Goal: Task Accomplishment & Management: Manage account settings

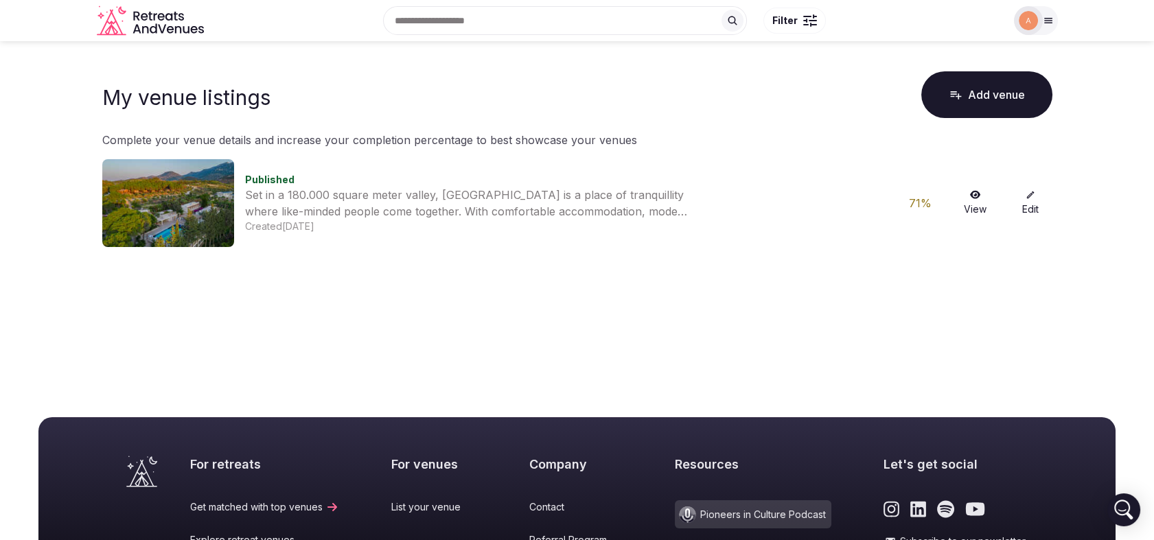
click at [1032, 199] on icon at bounding box center [1030, 195] width 10 height 10
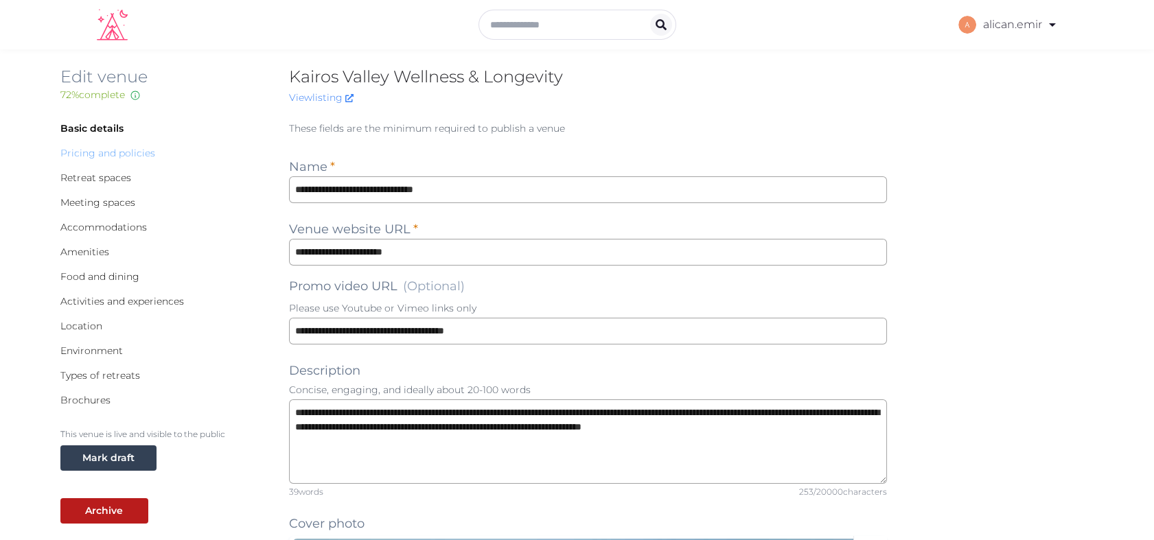
click at [113, 154] on link "Pricing and policies" at bounding box center [107, 153] width 95 height 12
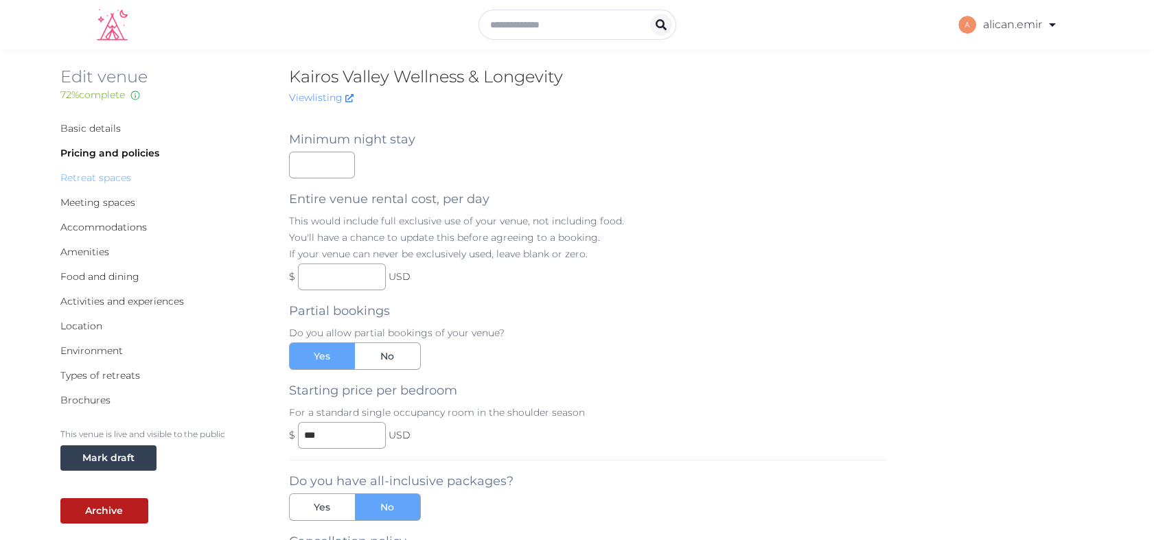
click at [99, 176] on link "Retreat spaces" at bounding box center [95, 178] width 71 height 12
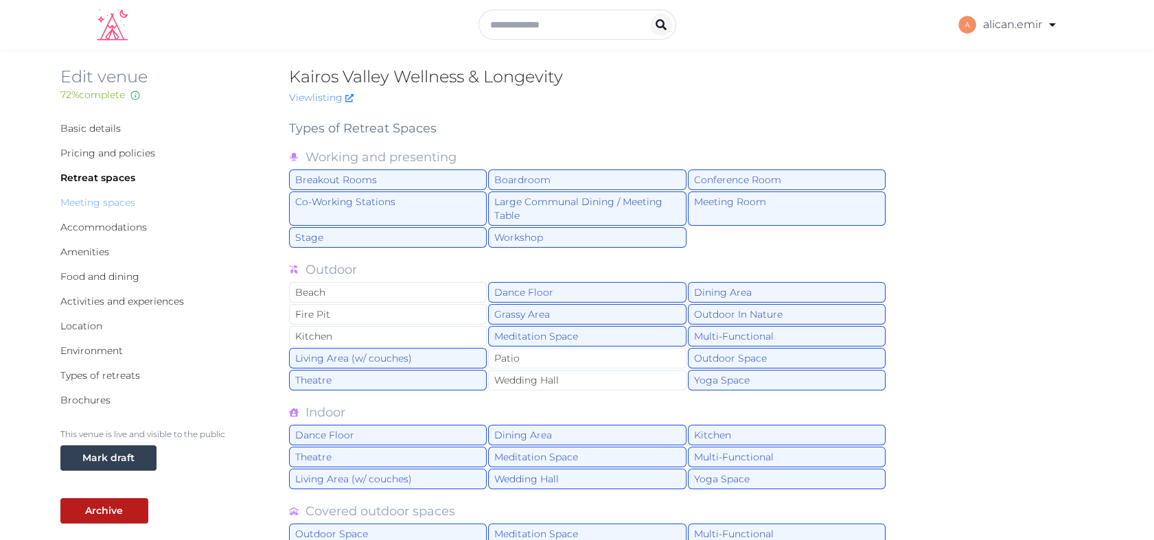
click at [87, 203] on link "Meeting spaces" at bounding box center [97, 202] width 75 height 12
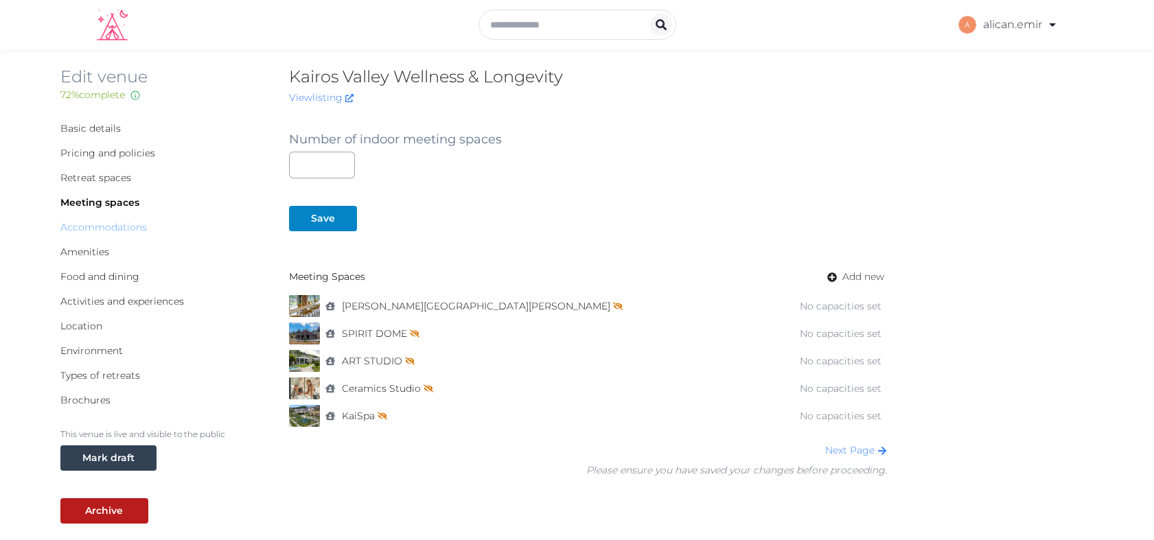
click at [60, 230] on link "Accommodations" at bounding box center [103, 227] width 86 height 12
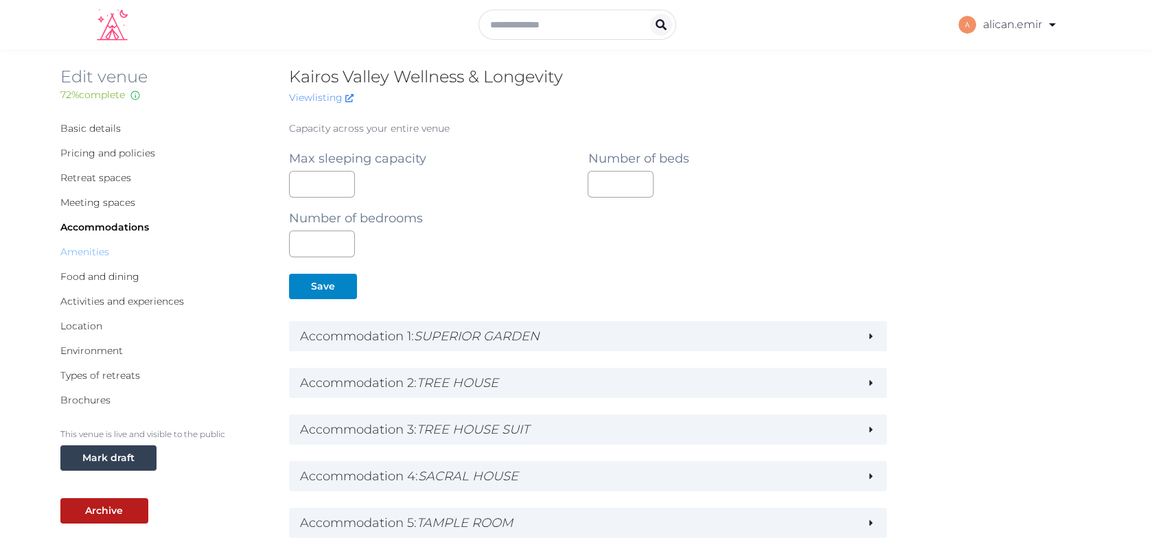
click at [86, 248] on link "Amenities" at bounding box center [84, 252] width 49 height 12
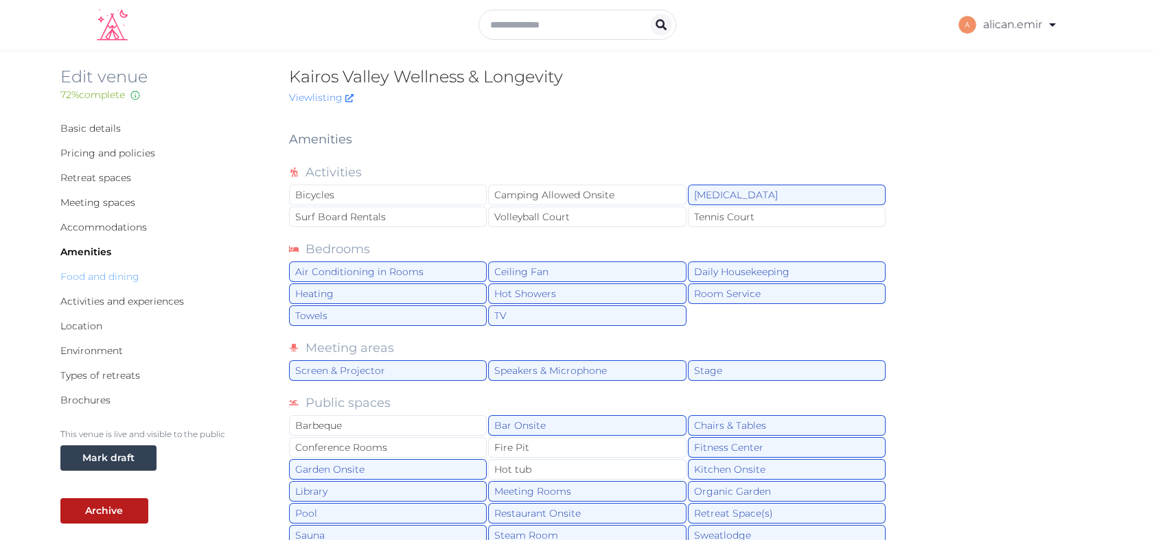
click at [113, 279] on link "Food and dining" at bounding box center [99, 276] width 79 height 12
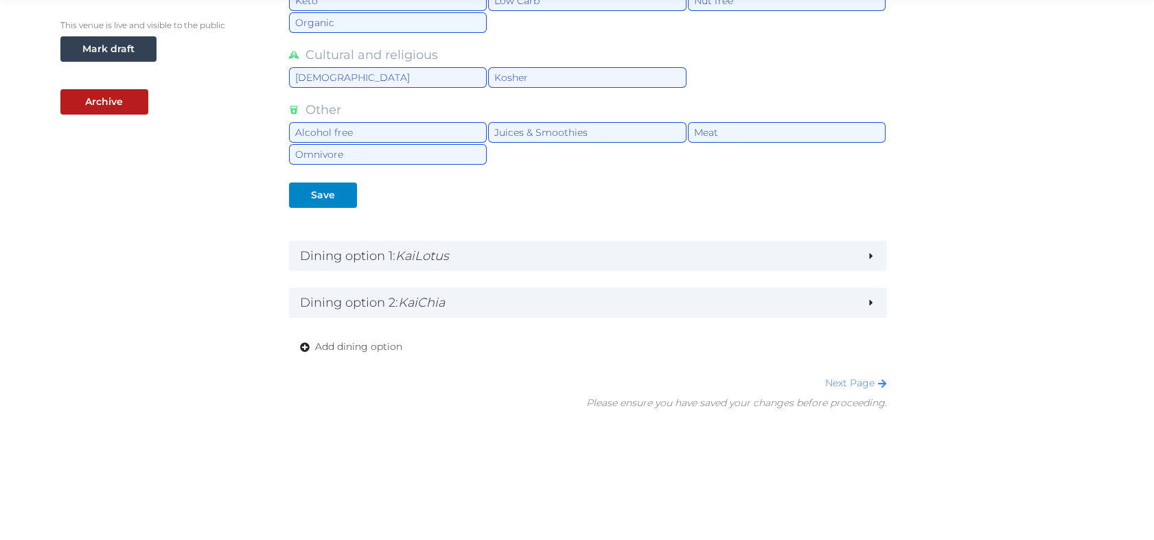
scroll to position [14, 0]
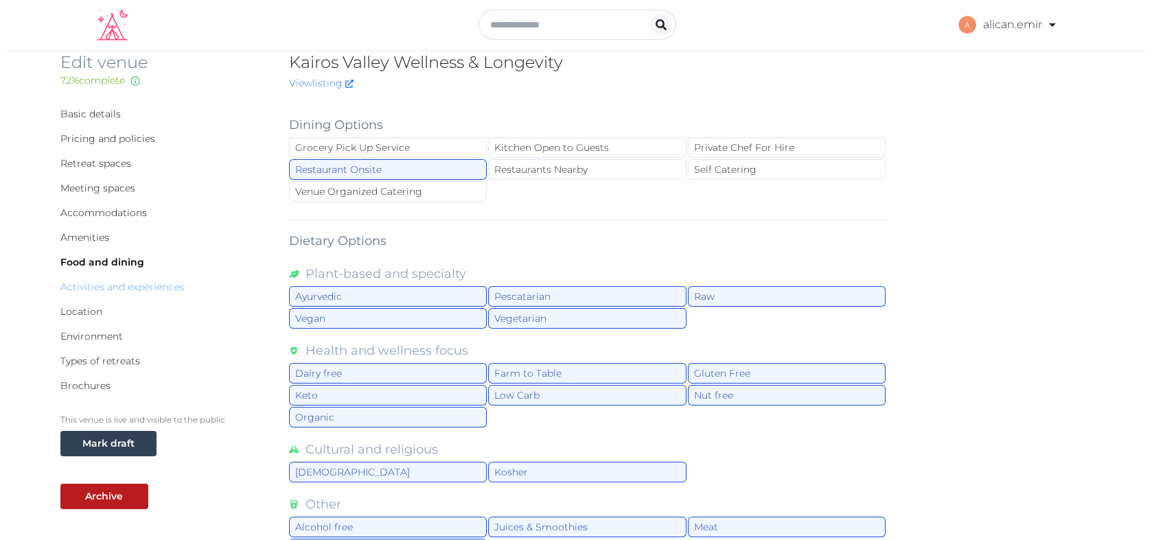
click at [99, 288] on link "Activities and experiences" at bounding box center [122, 287] width 124 height 12
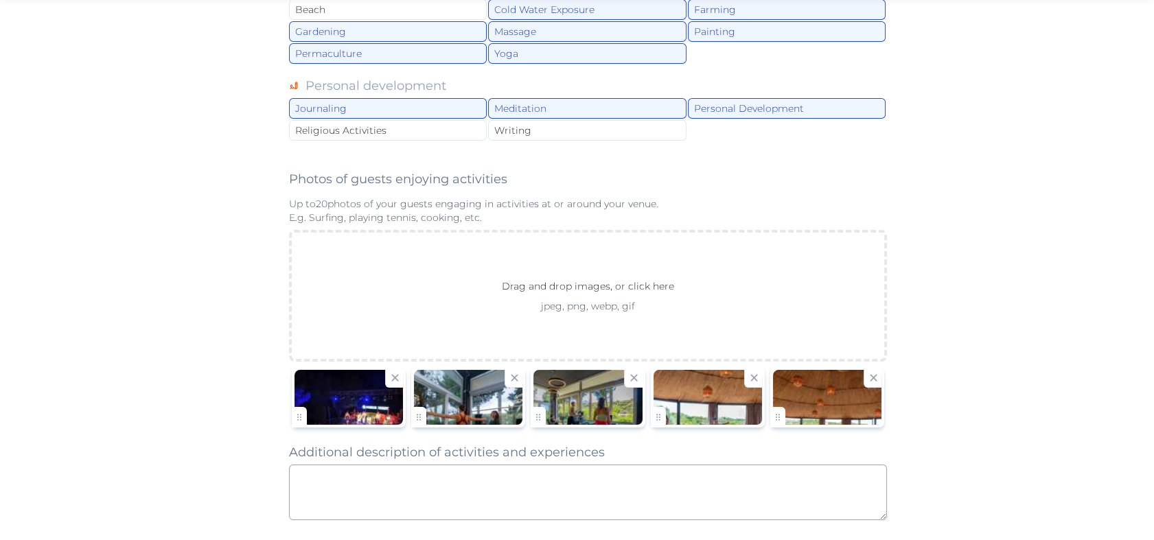
scroll to position [931, 0]
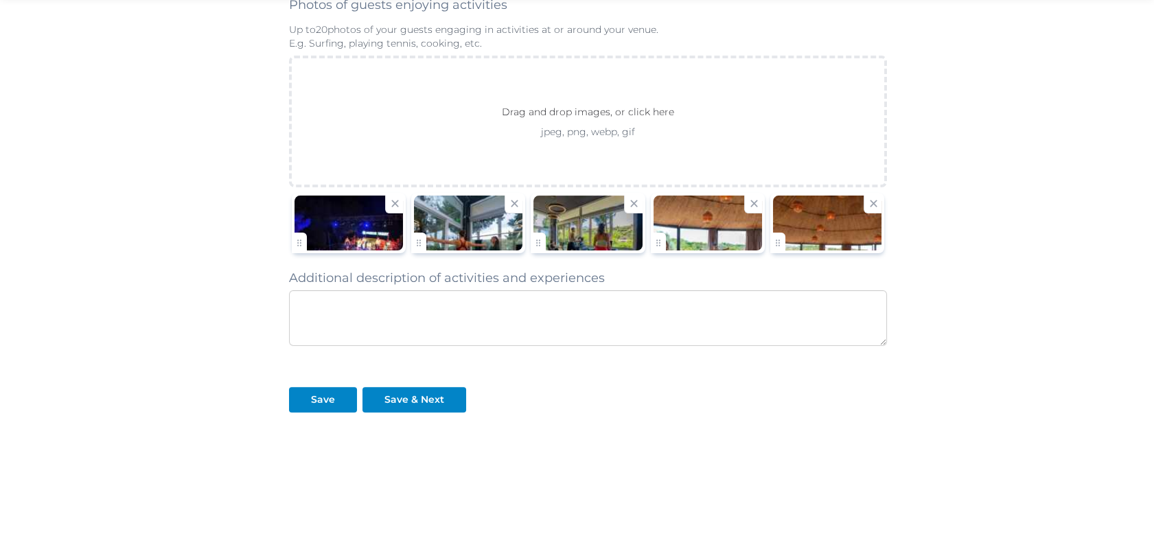
click at [475, 325] on textarea at bounding box center [588, 318] width 599 height 56
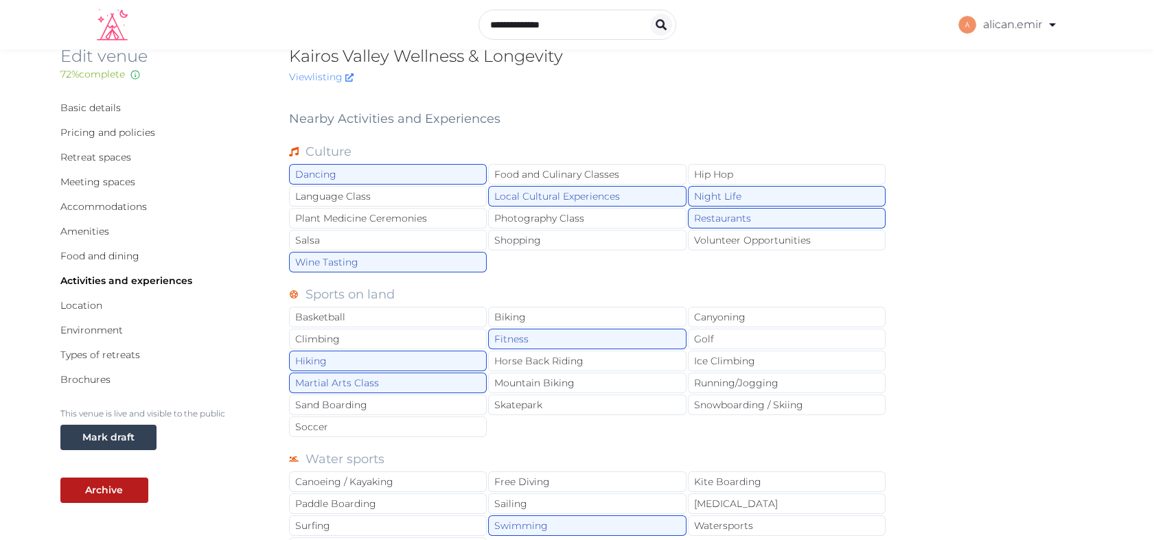
scroll to position [8, 0]
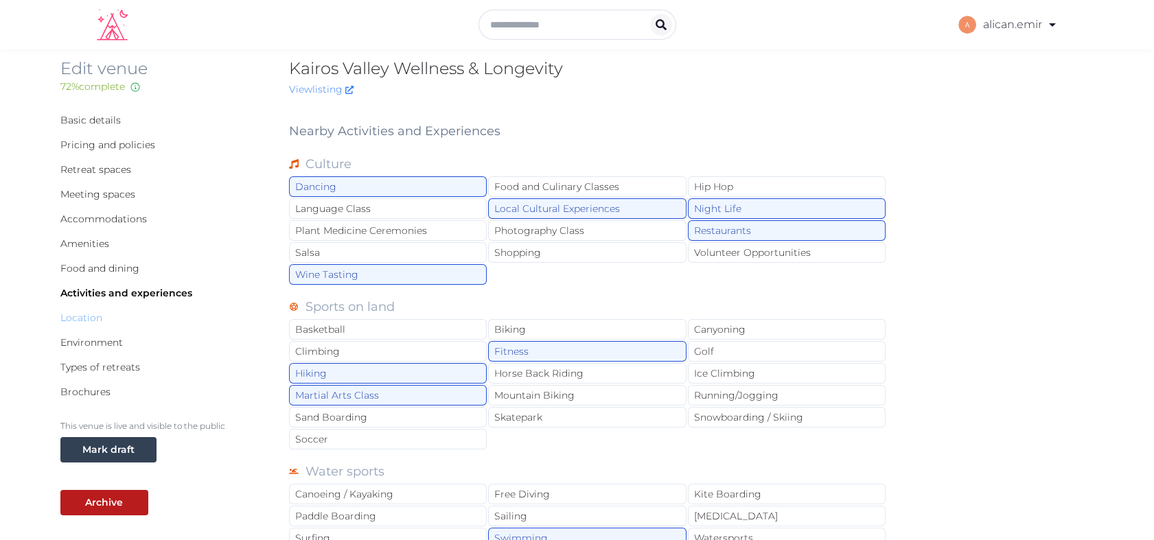
click at [90, 316] on link "Location" at bounding box center [81, 318] width 42 height 12
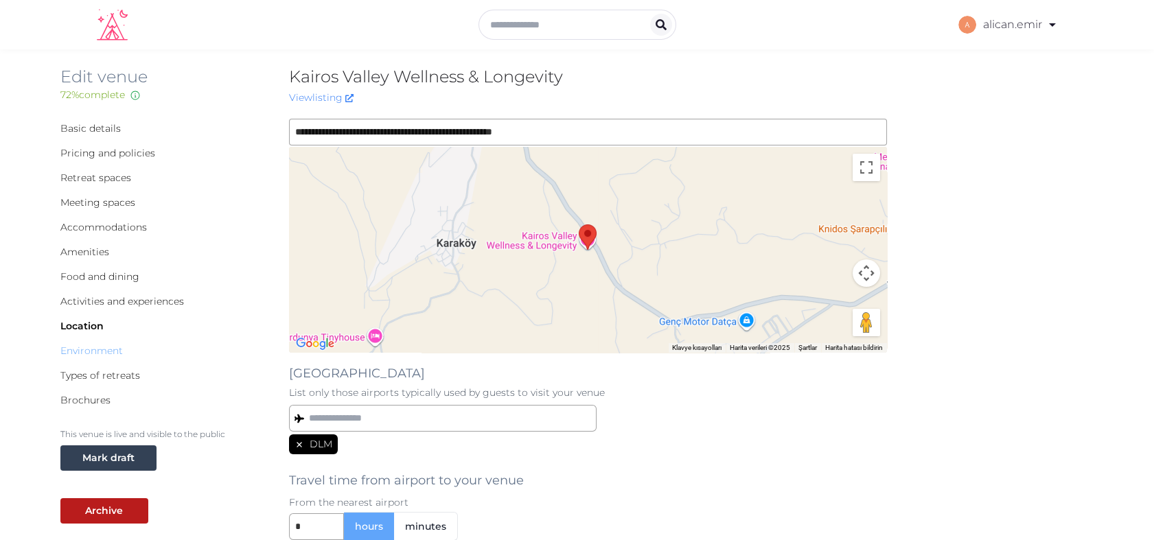
click at [89, 351] on link "Environment" at bounding box center [91, 351] width 62 height 12
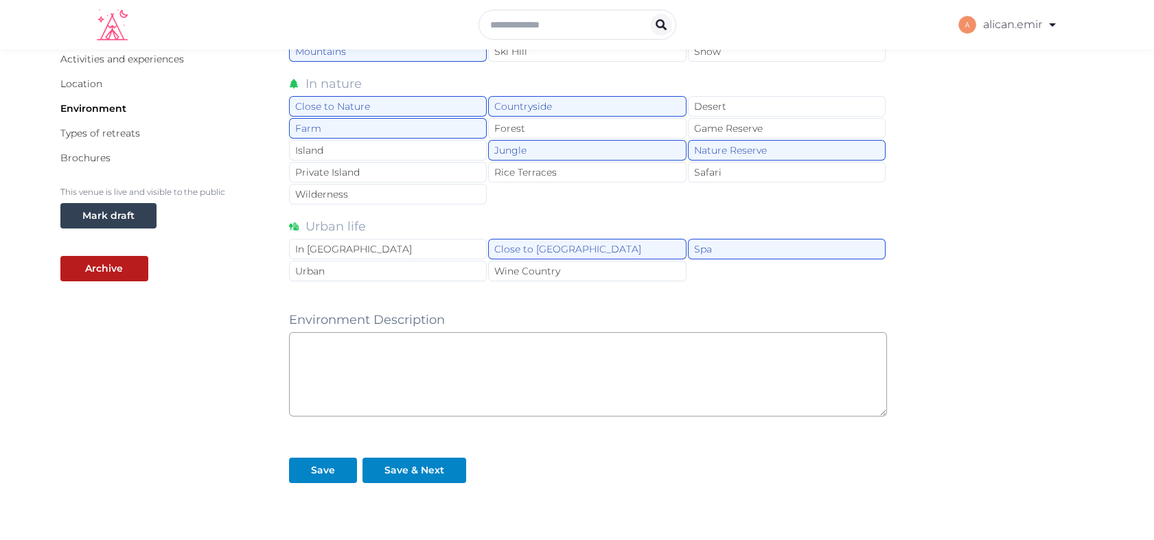
scroll to position [244, 0]
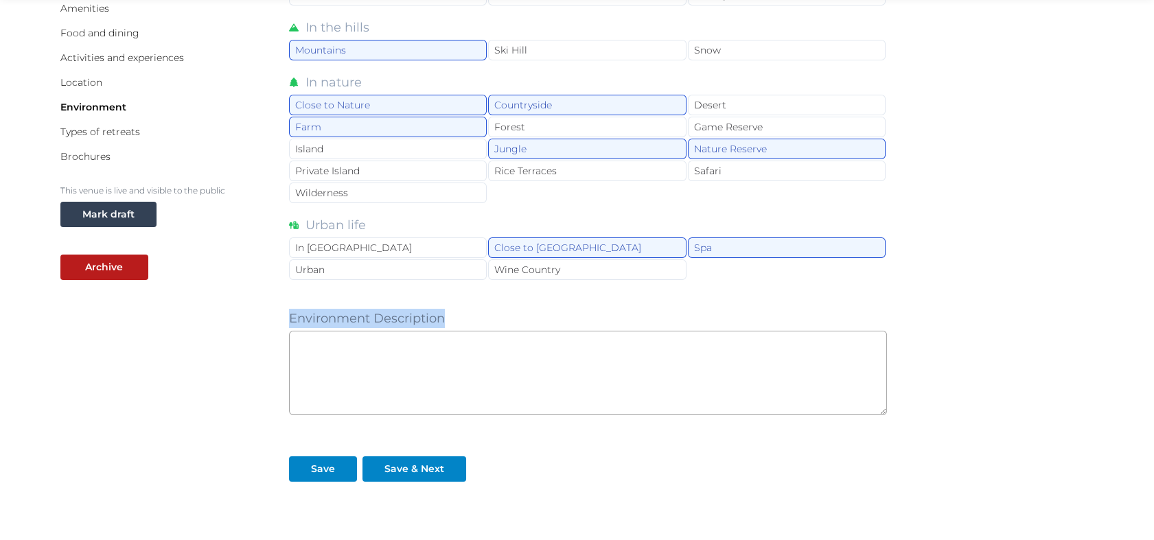
drag, startPoint x: 445, startPoint y: 318, endPoint x: 285, endPoint y: 321, distance: 159.9
click at [285, 321] on div "Basic details Pricing and policies Retreat spaces Meeting spaces Accommodations…" at bounding box center [577, 244] width 1034 height 739
copy label "Environment Description"
click at [378, 351] on textarea at bounding box center [588, 373] width 599 height 84
paste textarea "**********"
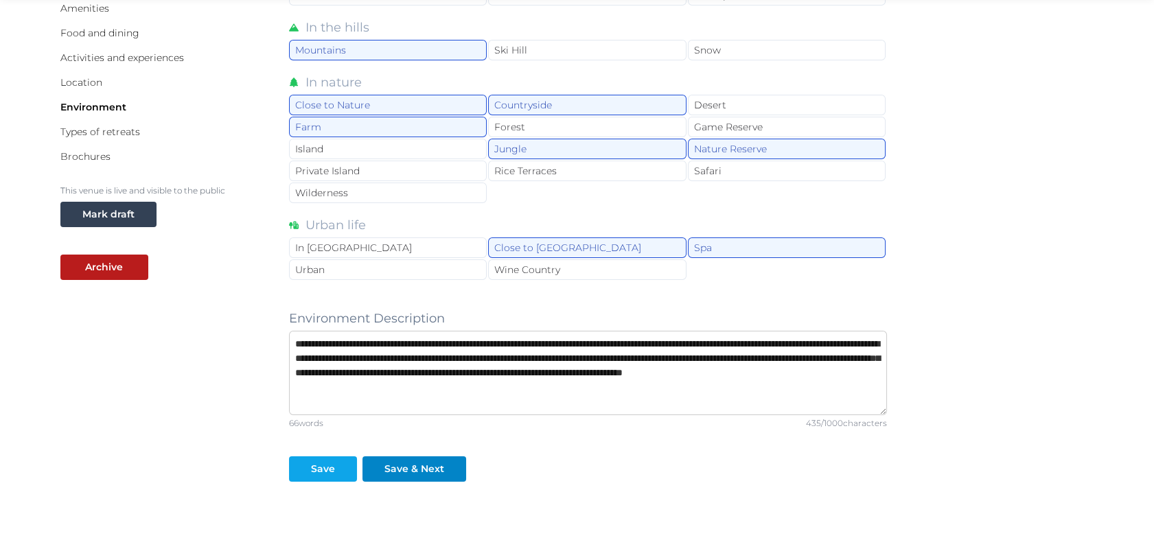
type textarea "**********"
click at [323, 476] on button "Save" at bounding box center [323, 468] width 68 height 25
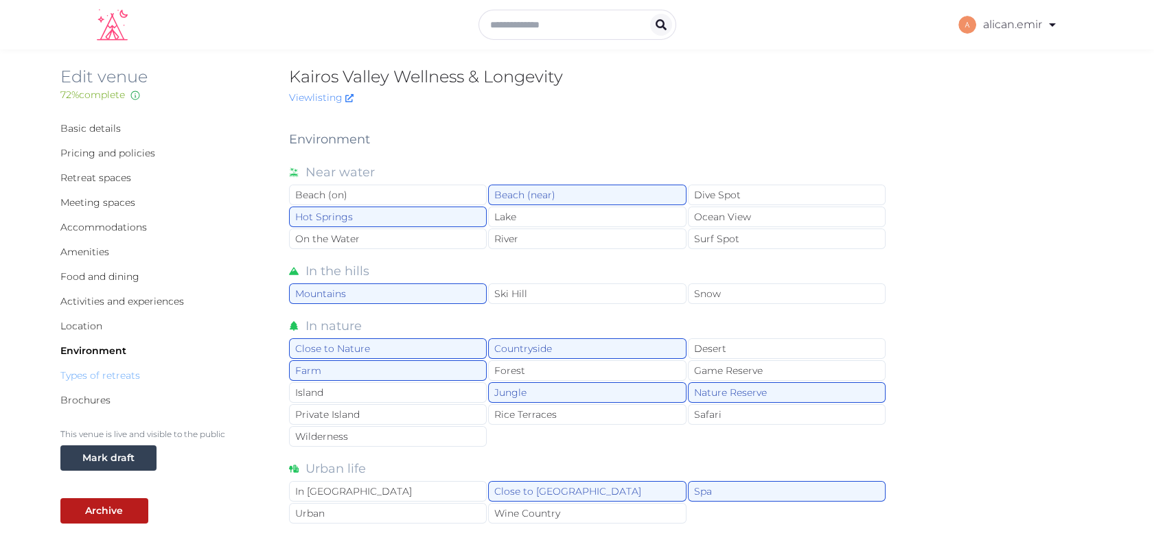
click at [111, 370] on link "Types of retreats" at bounding box center [100, 375] width 80 height 12
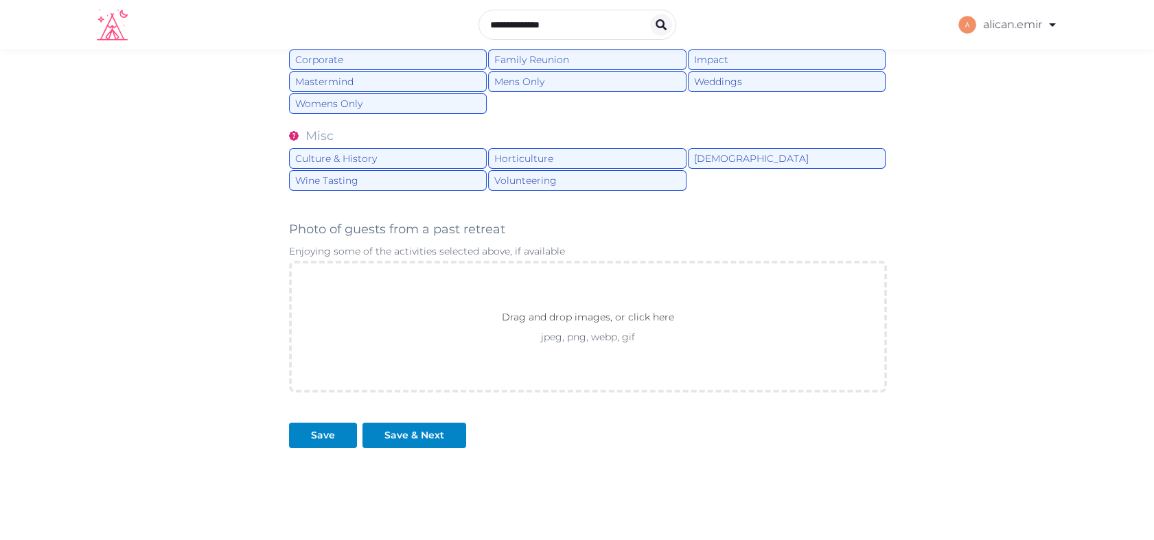
scroll to position [472, 0]
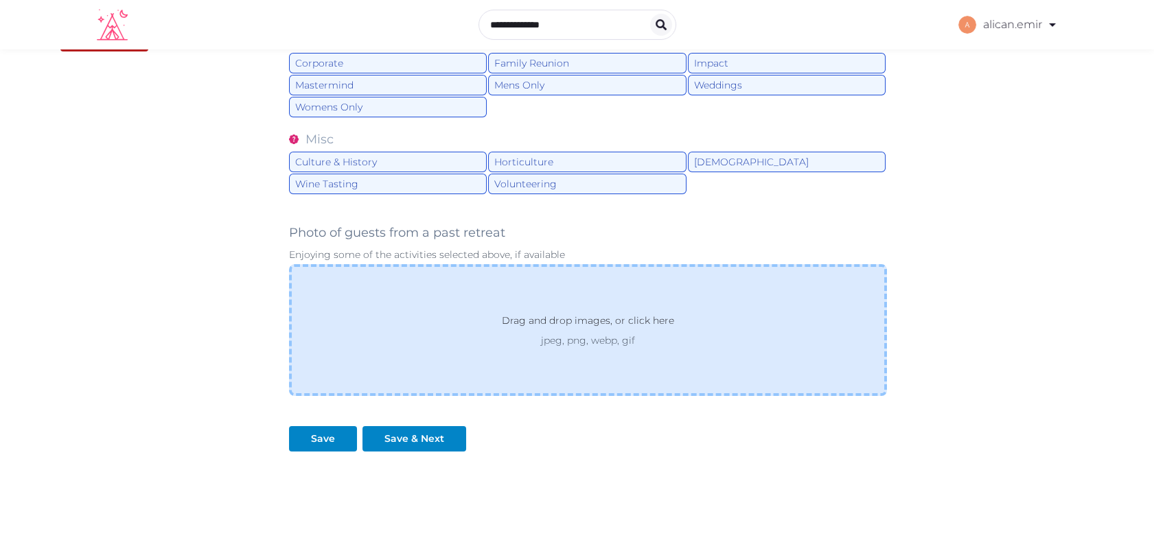
click at [413, 337] on div "Drag and drop images, or click here jpeg, png, webp, gif" at bounding box center [588, 330] width 599 height 132
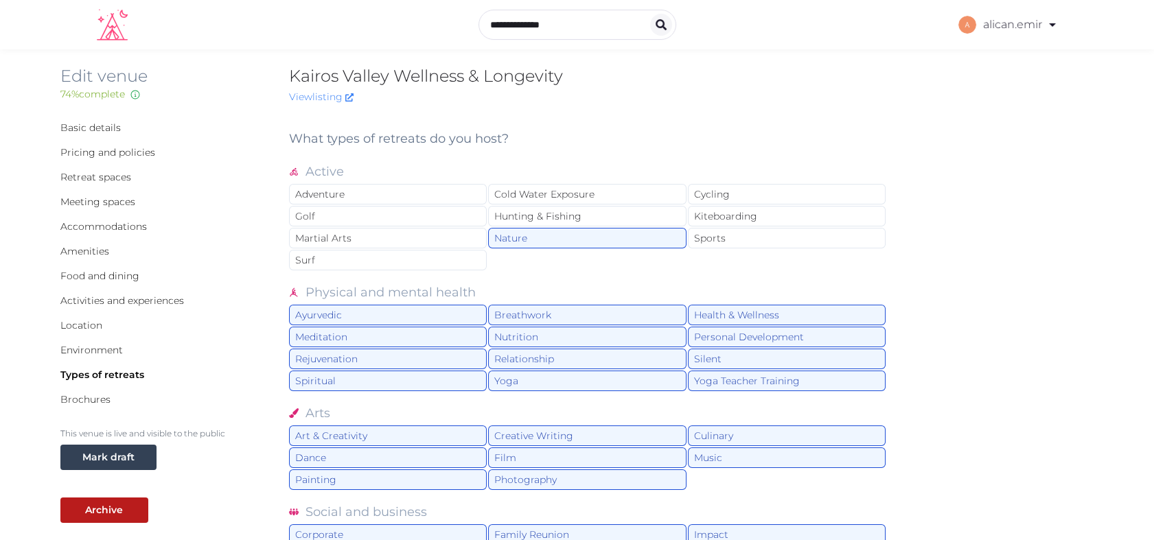
scroll to position [0, 0]
click at [82, 399] on link "Brochures" at bounding box center [85, 400] width 50 height 12
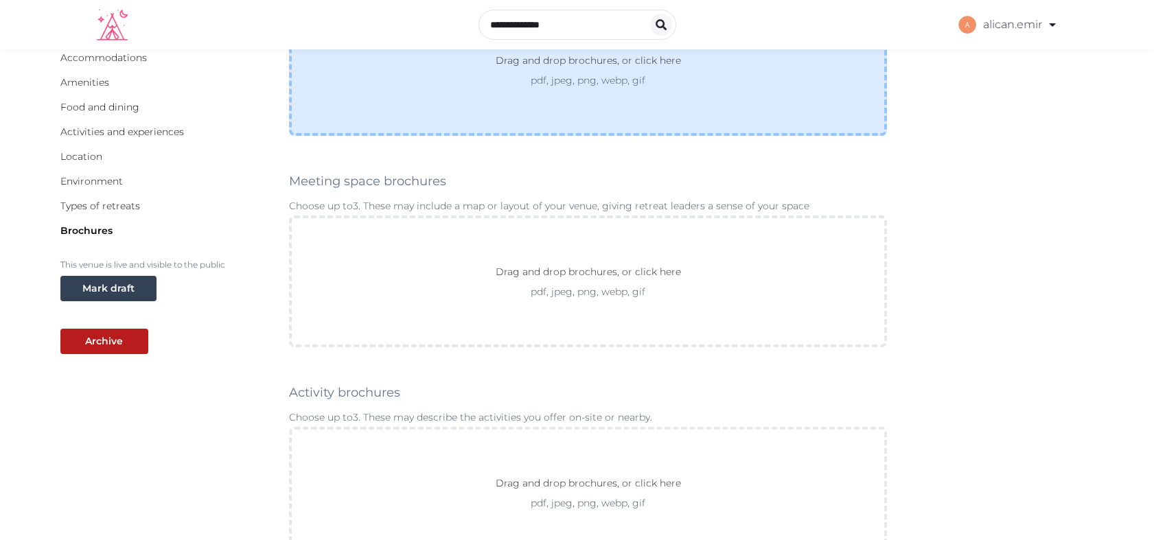
scroll to position [170, 0]
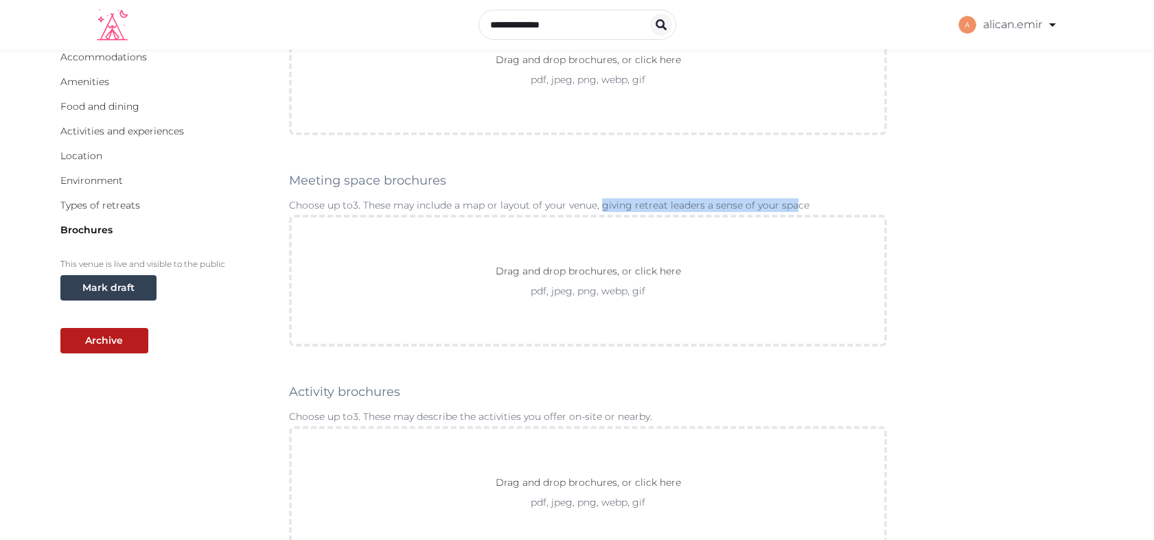
drag, startPoint x: 602, startPoint y: 203, endPoint x: 795, endPoint y: 204, distance: 192.9
click at [795, 204] on p "Choose up to 3 . These may include a map or layout of your venue, giving retrea…" at bounding box center [588, 205] width 599 height 14
click at [504, 206] on p "Choose up to 3 . These may include a map or layout of your venue, giving retrea…" at bounding box center [588, 205] width 599 height 14
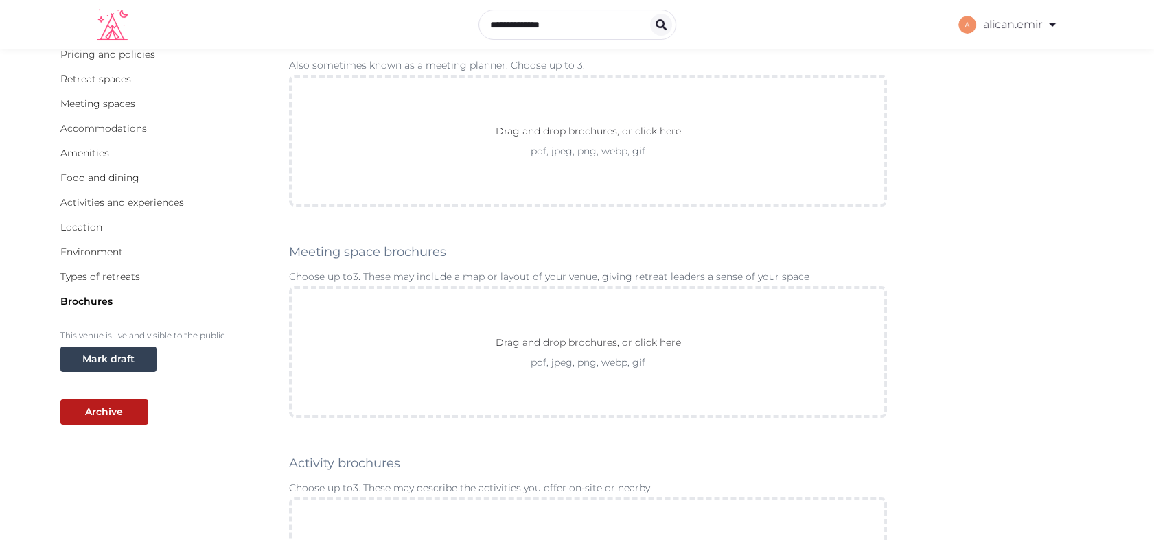
scroll to position [601, 0]
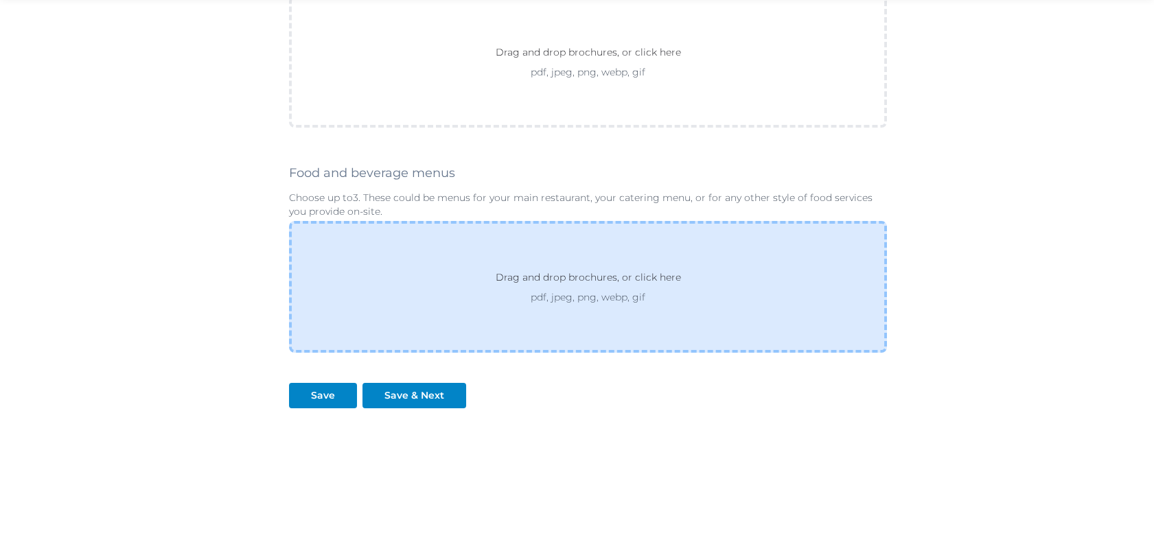
click at [504, 231] on div "Drag and drop brochures, or click here pdf, jpeg, png, webp, gif" at bounding box center [588, 287] width 599 height 132
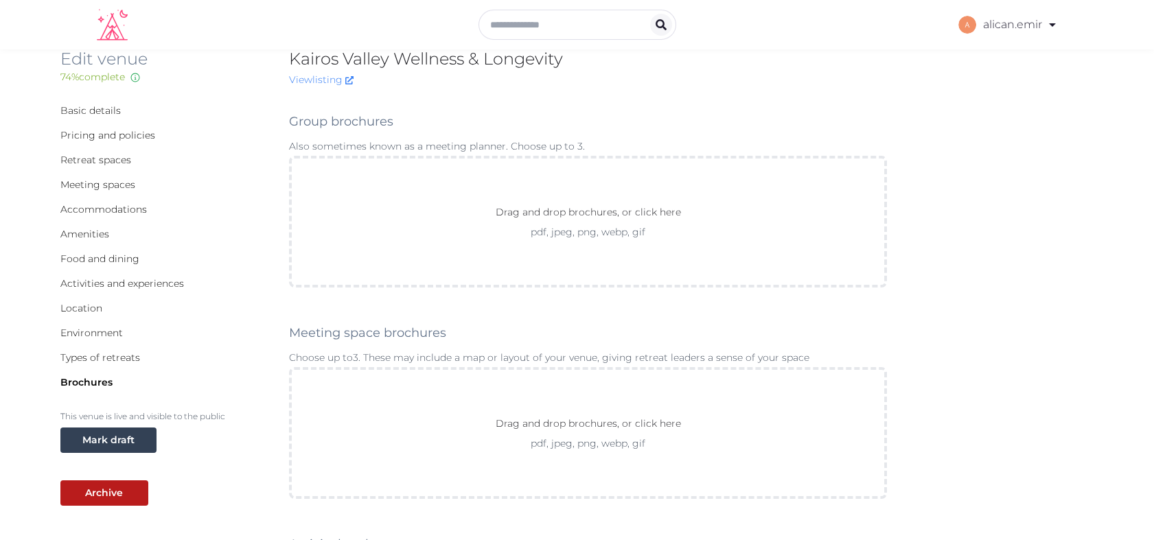
scroll to position [0, 0]
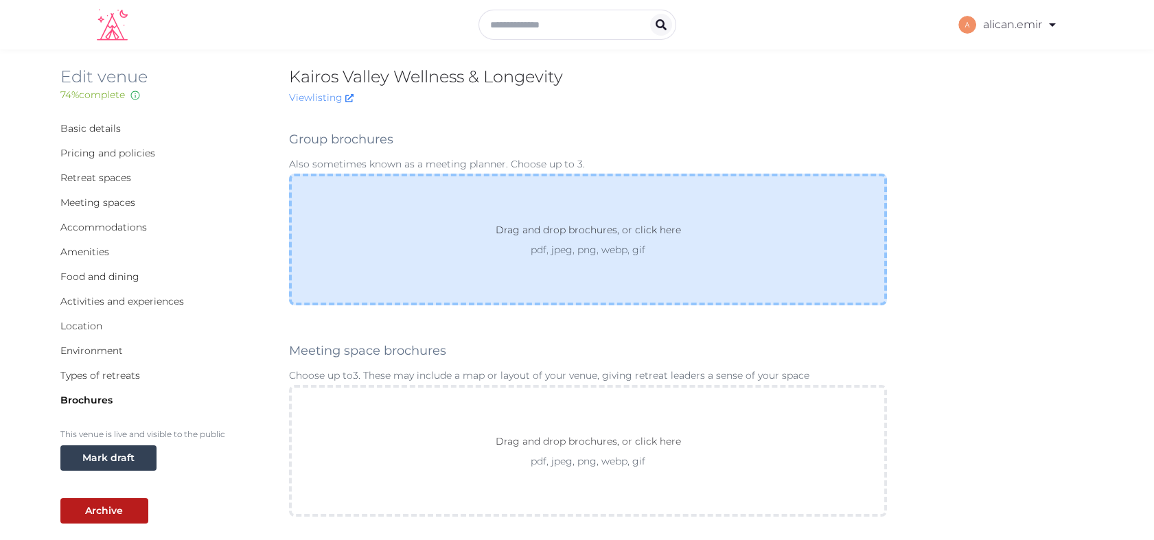
click at [485, 243] on p "pdf, jpeg, png, webp, gif" at bounding box center [587, 250] width 235 height 14
